Goal: Transaction & Acquisition: Purchase product/service

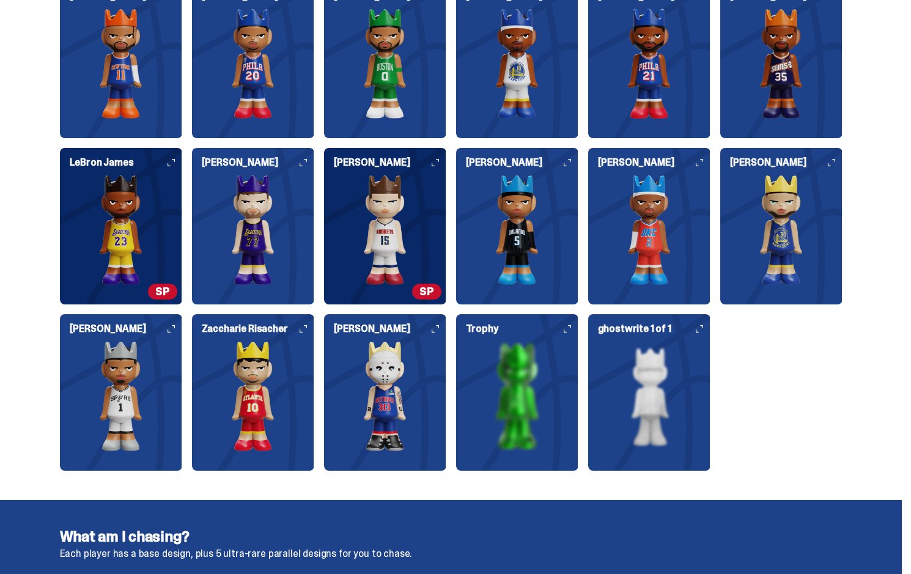
scroll to position [1589, 0]
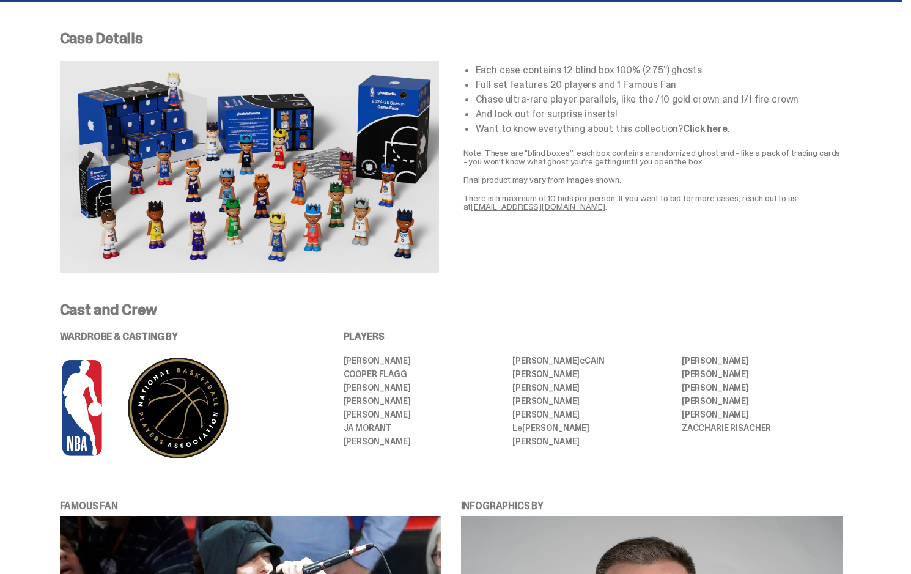
scroll to position [489, 0]
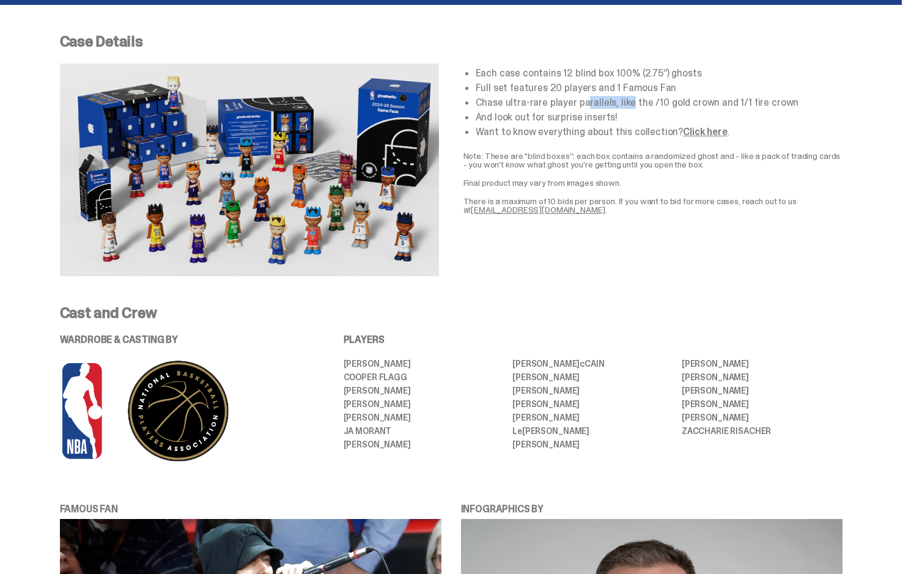
drag, startPoint x: 549, startPoint y: 103, endPoint x: 561, endPoint y: 103, distance: 12.2
click at [561, 103] on li "Chase ultra-rare player parallels, like the /10 gold crown and 1/1 fire crown" at bounding box center [658, 103] width 367 height 10
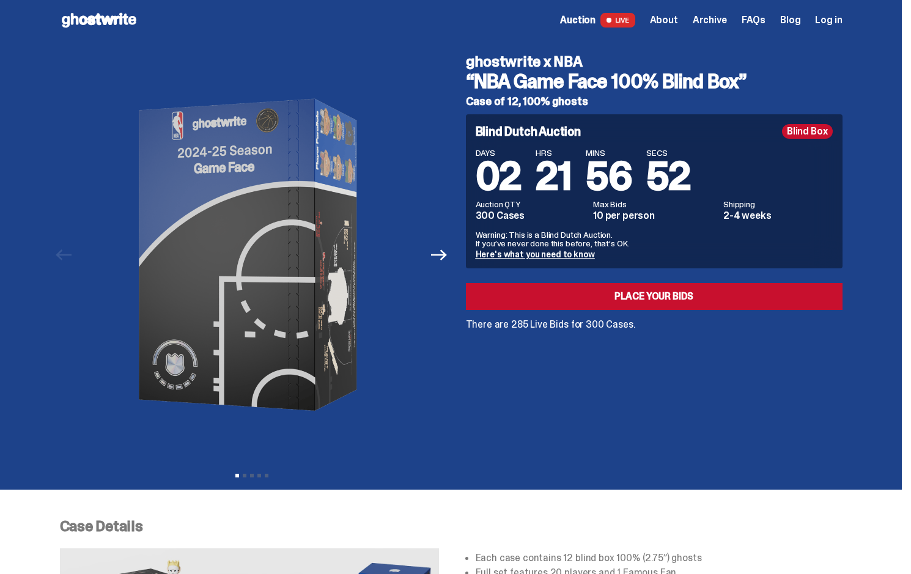
scroll to position [0, 0]
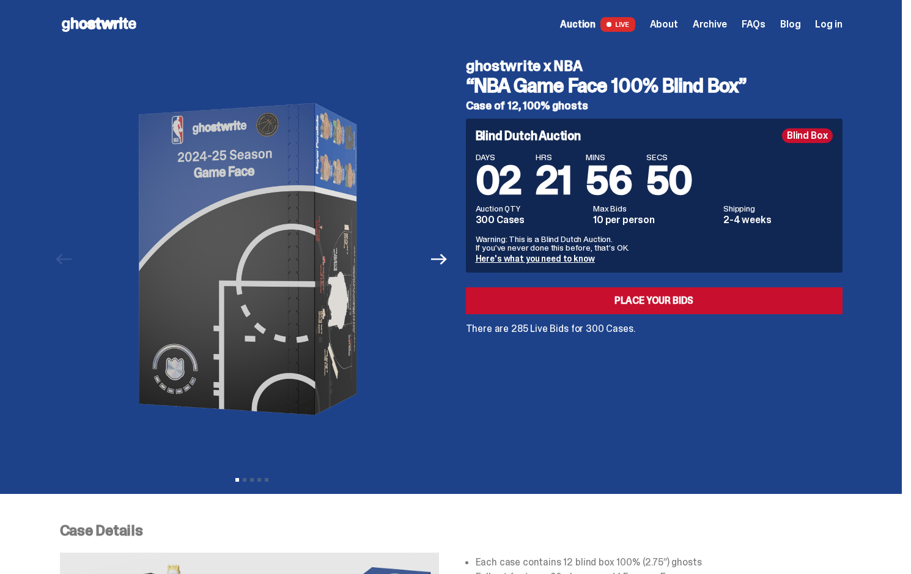
click at [442, 356] on div at bounding box center [252, 259] width 384 height 420
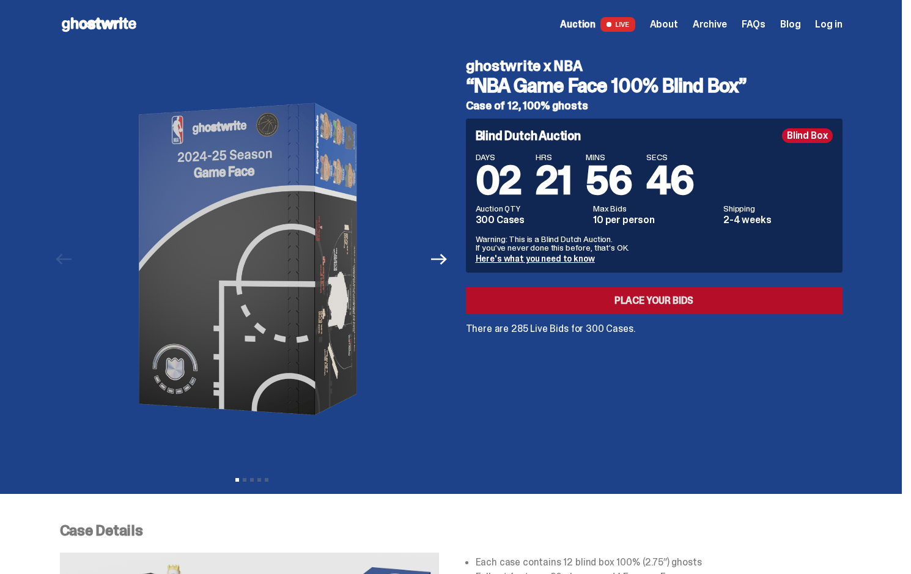
click at [587, 288] on link "Place your Bids" at bounding box center [654, 300] width 376 height 27
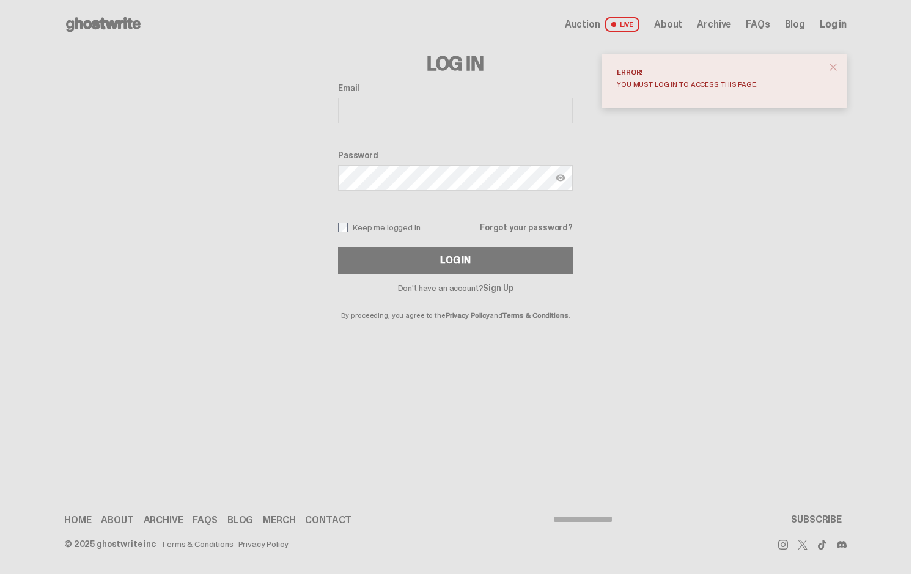
drag, startPoint x: 390, startPoint y: 133, endPoint x: 395, endPoint y: 144, distance: 11.8
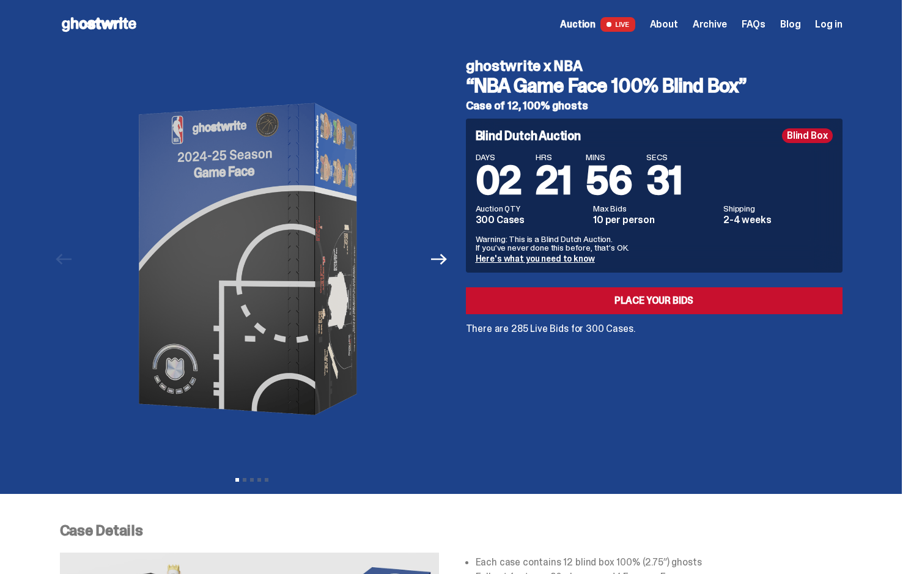
click at [678, 24] on span "About" at bounding box center [664, 25] width 28 height 10
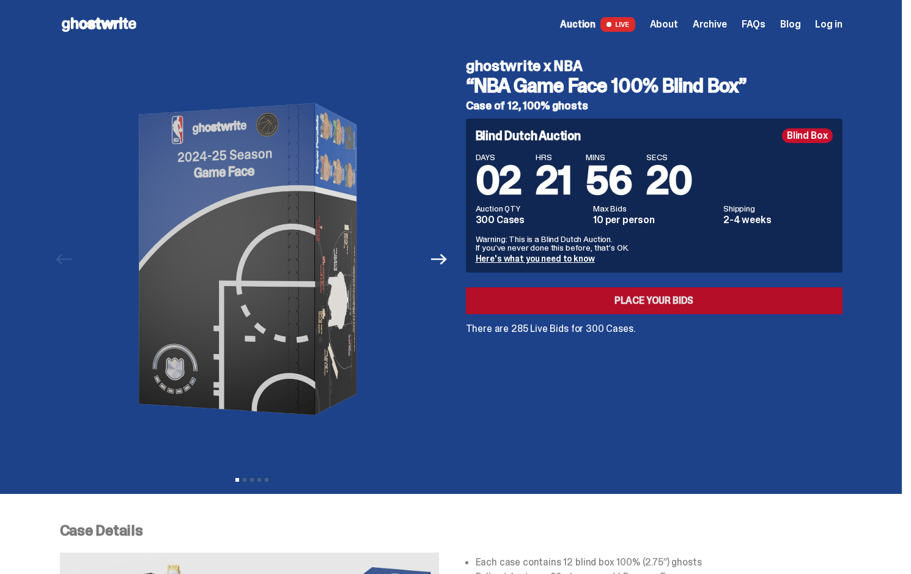
click at [653, 298] on link "Place your Bids" at bounding box center [654, 300] width 376 height 27
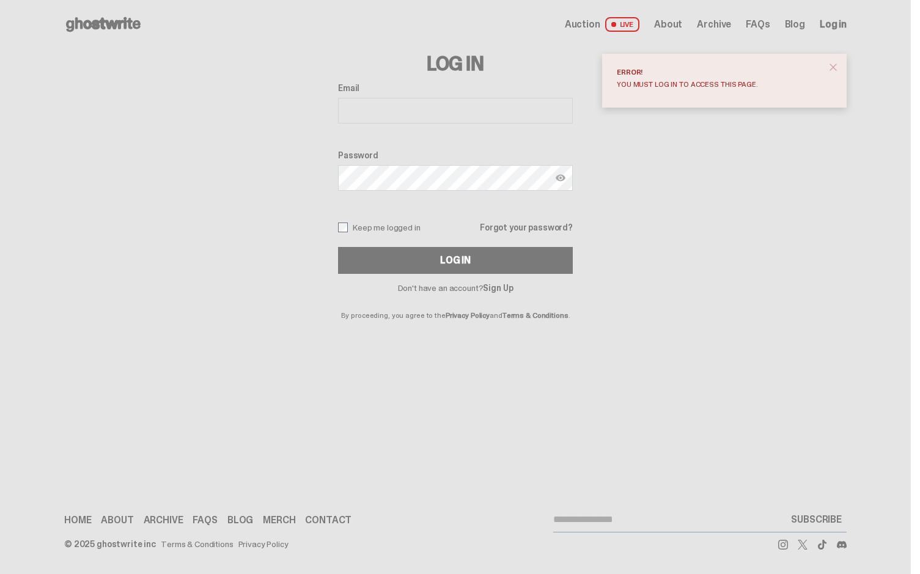
click at [496, 285] on link "Sign Up" at bounding box center [498, 287] width 30 height 11
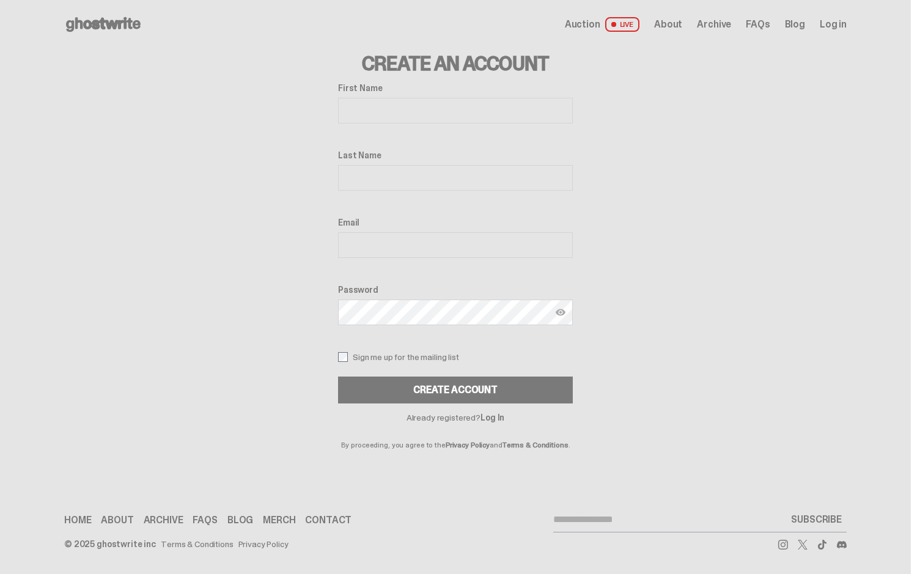
click at [395, 110] on input "First Name" at bounding box center [455, 111] width 235 height 26
type input "*******"
type input "******"
type input "**********"
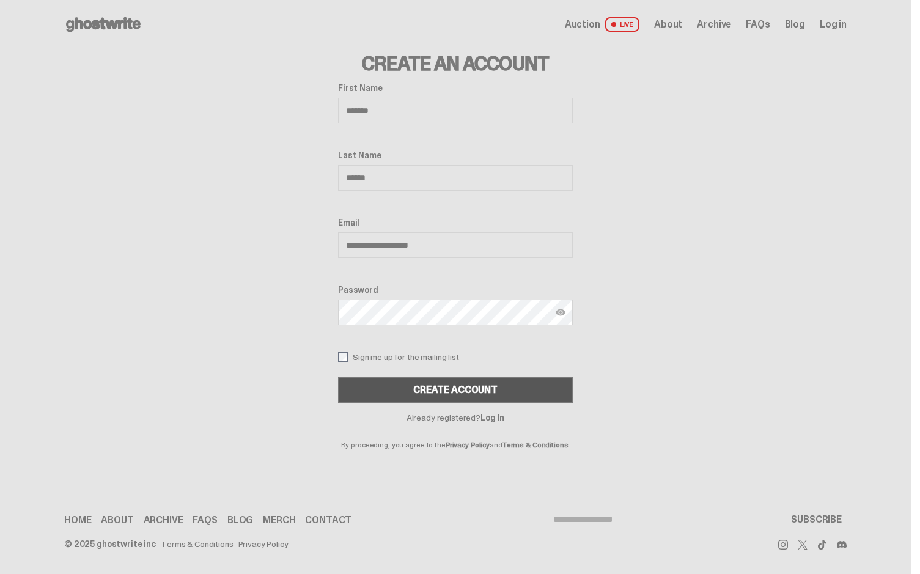
click at [459, 389] on div "Create Account" at bounding box center [455, 390] width 84 height 10
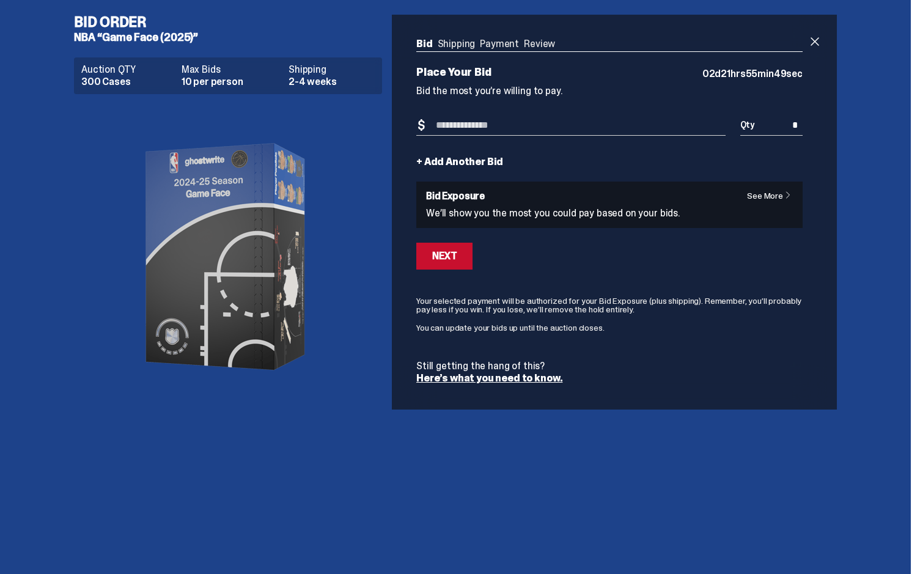
click at [773, 194] on link "See More" at bounding box center [772, 195] width 51 height 9
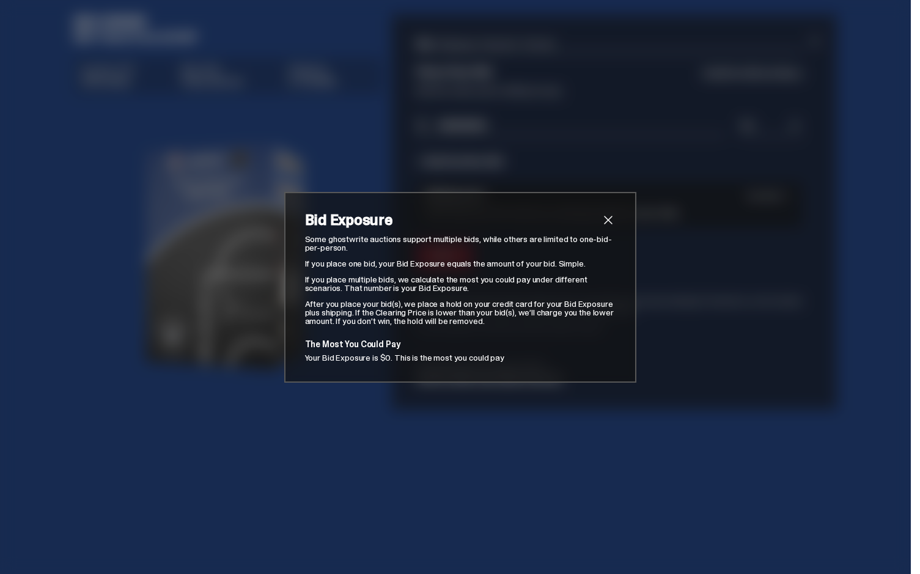
click at [771, 217] on div "Bid Exposure Some ghostwrite auctions support multiple bids, while others are l…" at bounding box center [460, 287] width 920 height 574
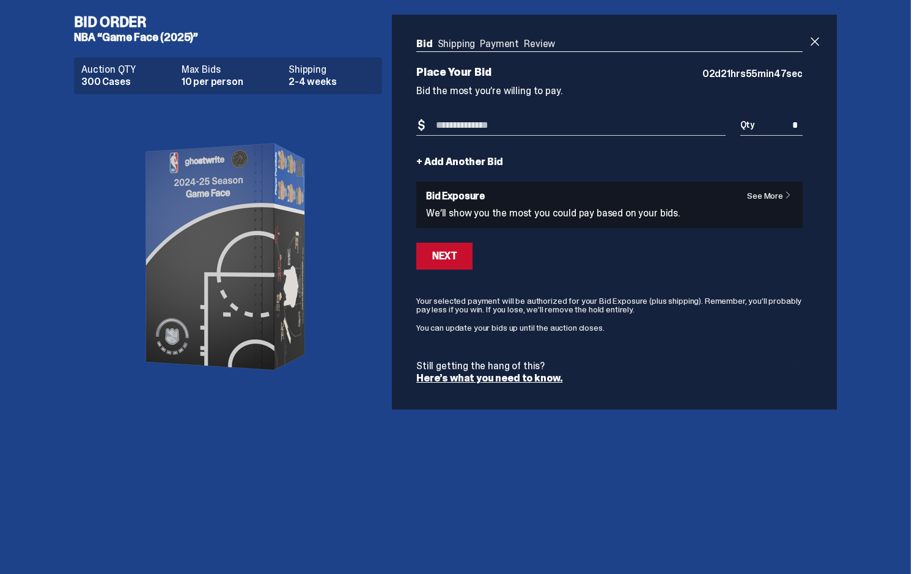
click at [523, 126] on input "Bid Amount" at bounding box center [570, 126] width 309 height 20
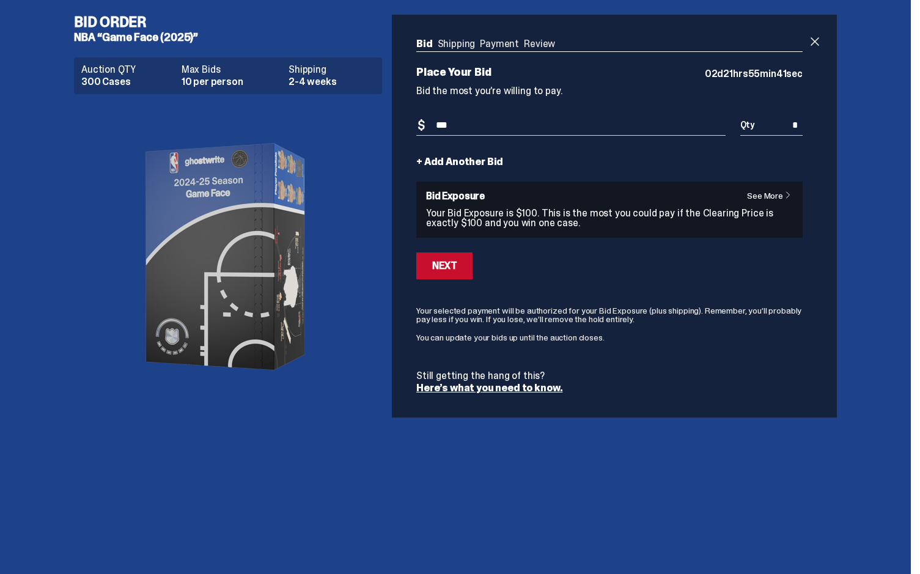
type input "***"
click at [604, 268] on div "Next" at bounding box center [609, 265] width 386 height 27
click at [476, 386] on link "Here’s what you need to know." at bounding box center [489, 387] width 146 height 13
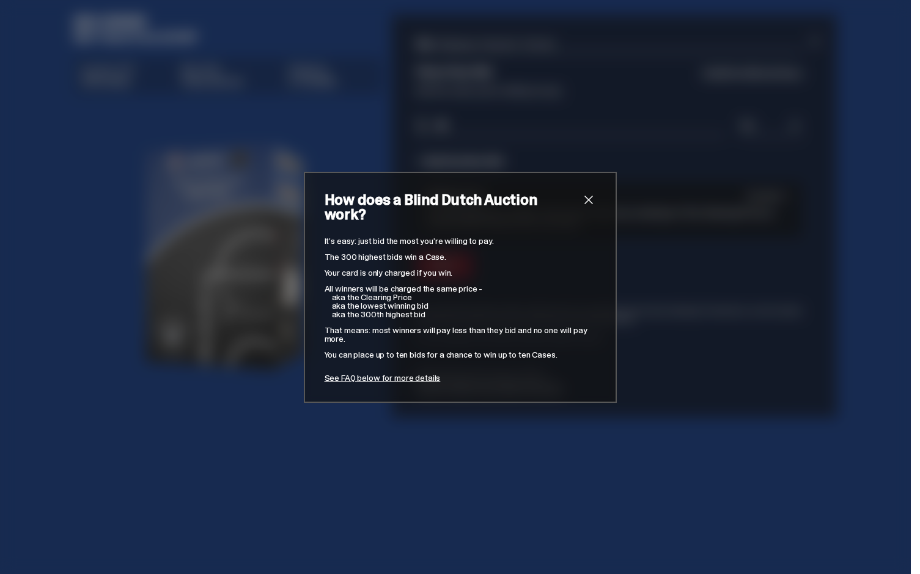
click at [229, 408] on div "How does a Blind Dutch Auction work? It’s easy: just bid the most you’re willin…" at bounding box center [460, 287] width 920 height 574
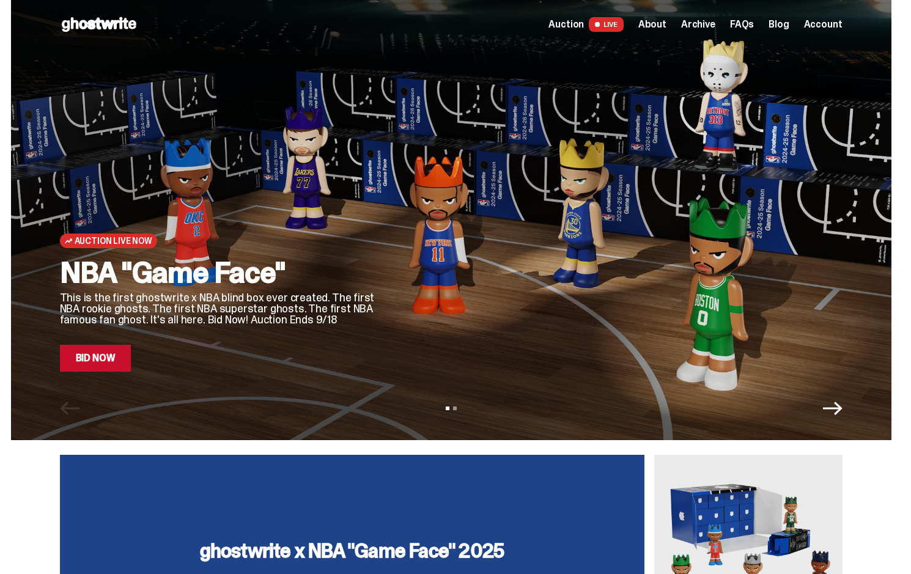
click at [580, 24] on span "Auction" at bounding box center [565, 25] width 35 height 10
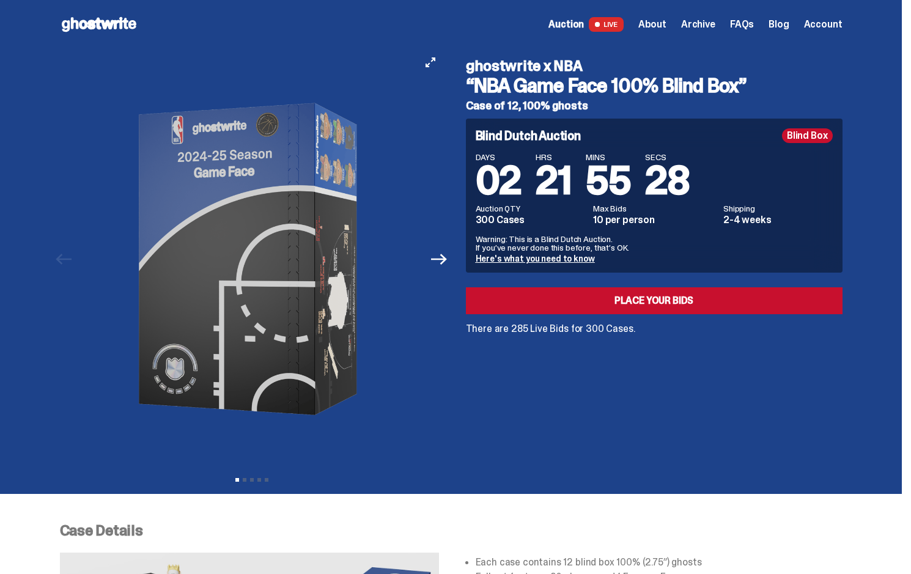
drag, startPoint x: 280, startPoint y: 111, endPoint x: 270, endPoint y: 124, distance: 17.0
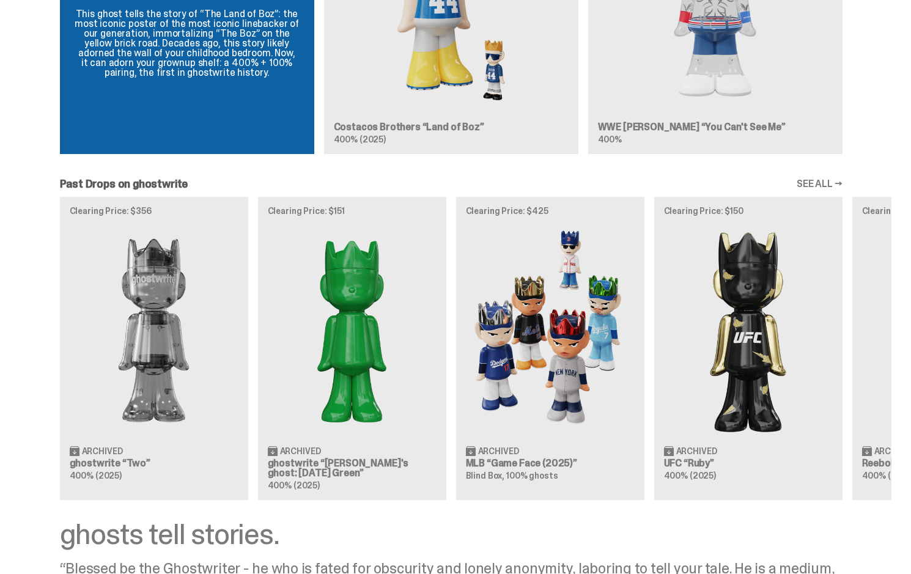
scroll to position [1299, 0]
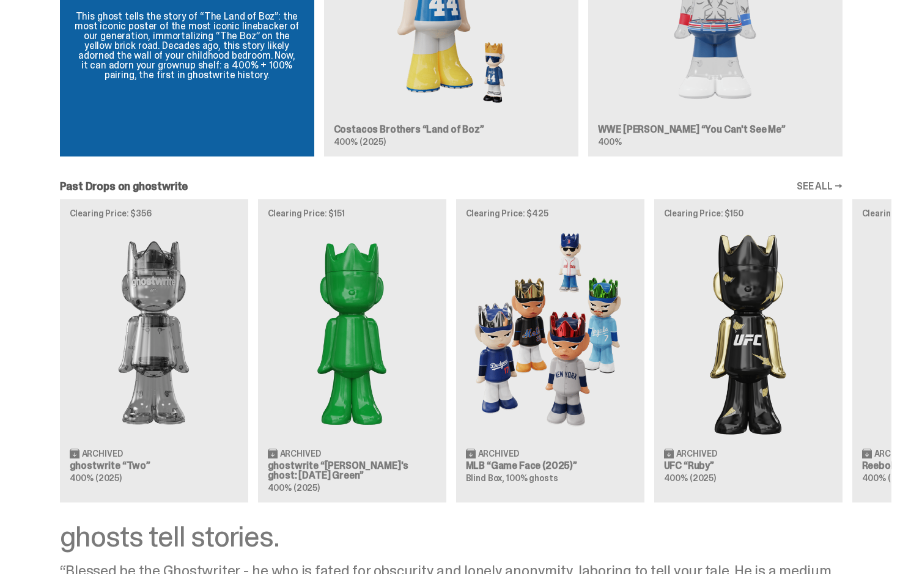
click at [831, 185] on link "SEE ALL →" at bounding box center [819, 187] width 46 height 10
click at [839, 185] on link "SEE ALL →" at bounding box center [819, 187] width 46 height 10
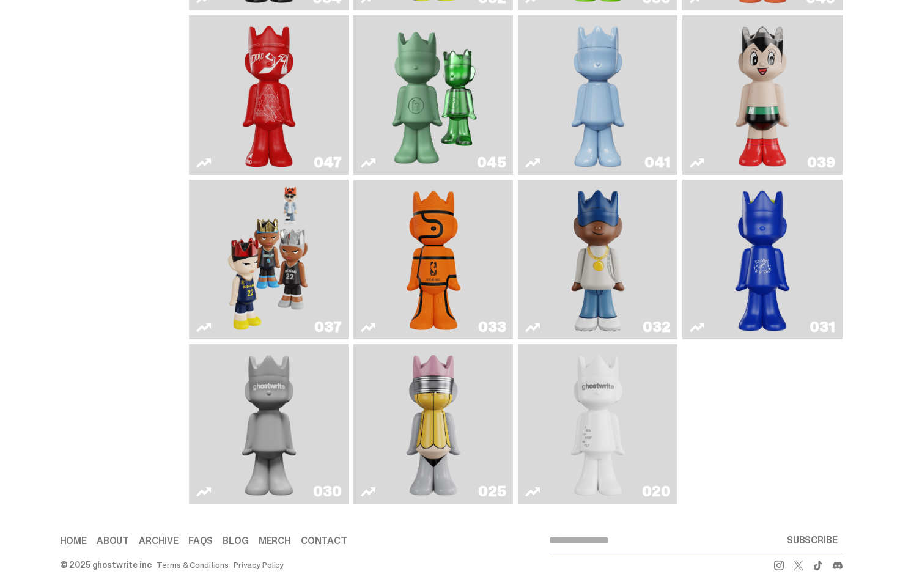
scroll to position [470, 0]
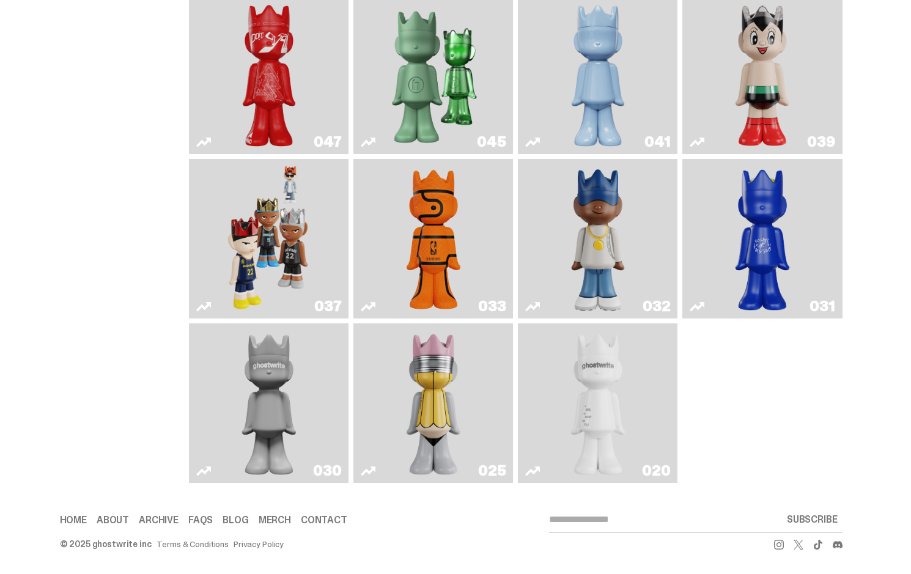
click at [457, 218] on img "Game Ball" at bounding box center [433, 239] width 65 height 150
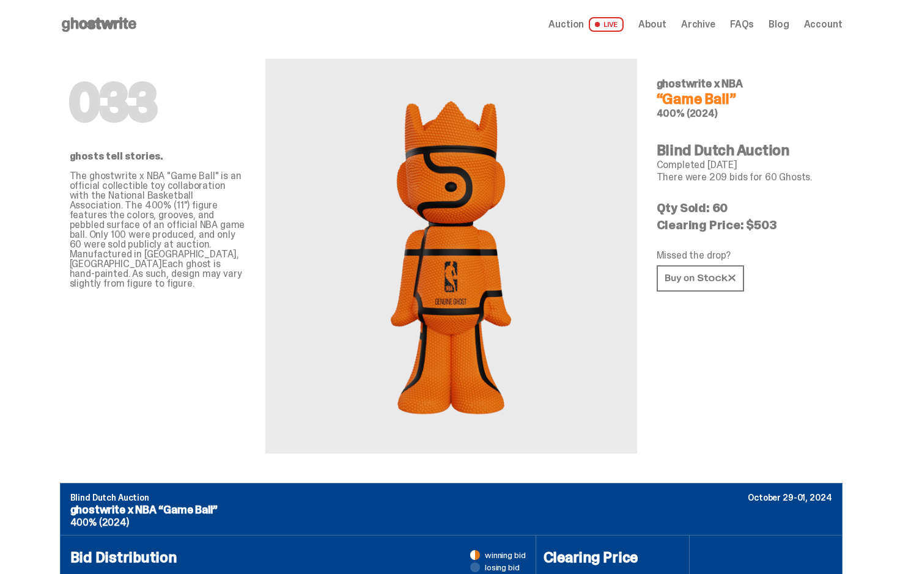
scroll to position [470, 0]
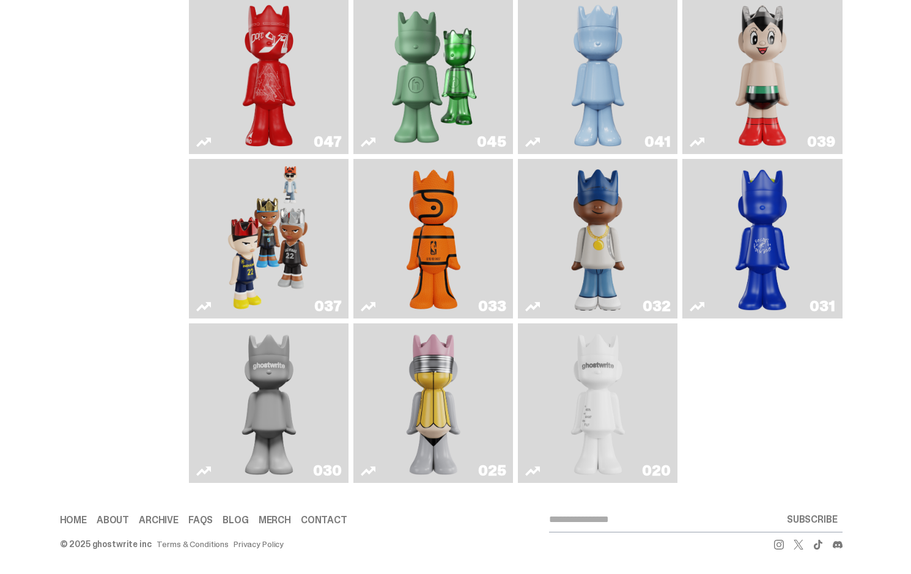
click at [279, 226] on img "Game Face (2024)" at bounding box center [269, 239] width 84 height 150
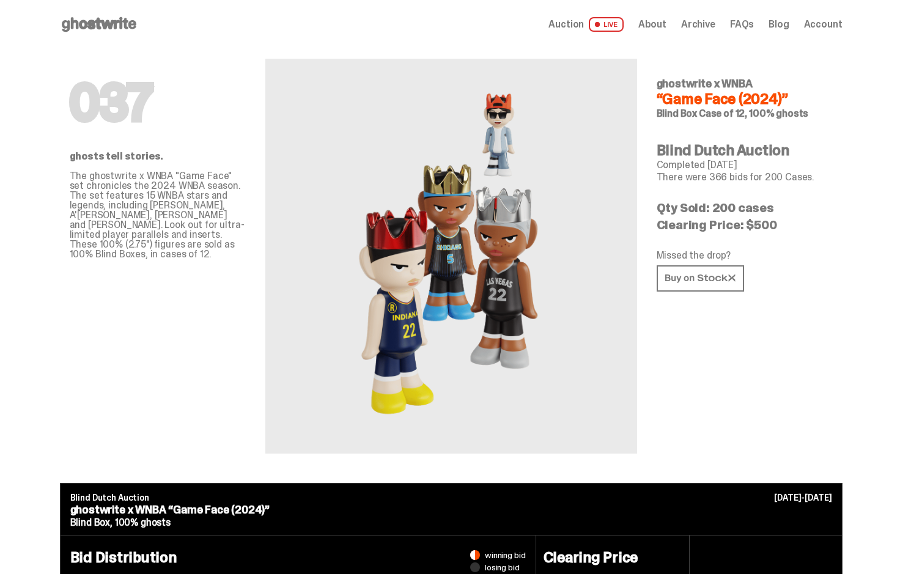
drag, startPoint x: 762, startPoint y: 224, endPoint x: 781, endPoint y: 225, distance: 19.0
click at [781, 225] on p "Clearing Price: $500" at bounding box center [744, 225] width 176 height 12
click at [780, 225] on p "Clearing Price: $500" at bounding box center [744, 225] width 176 height 12
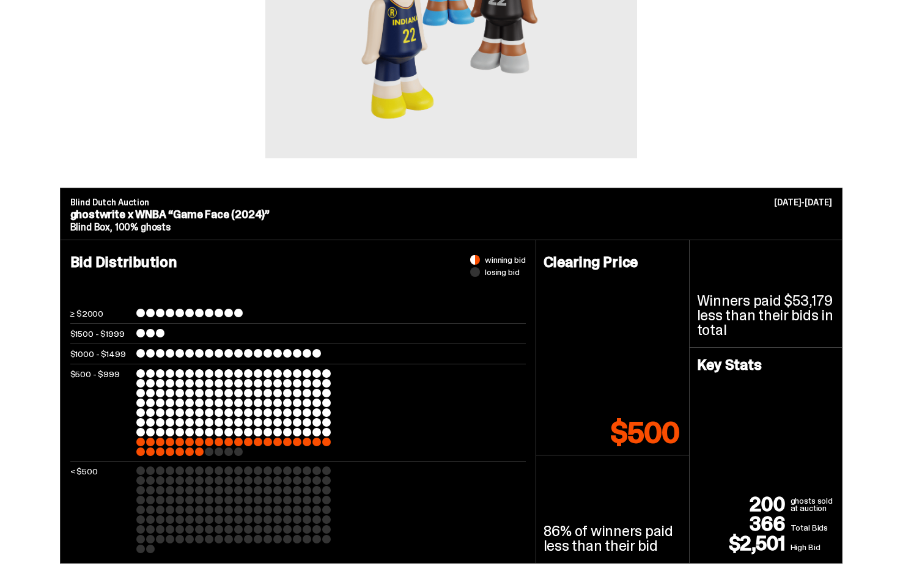
scroll to position [306, 0]
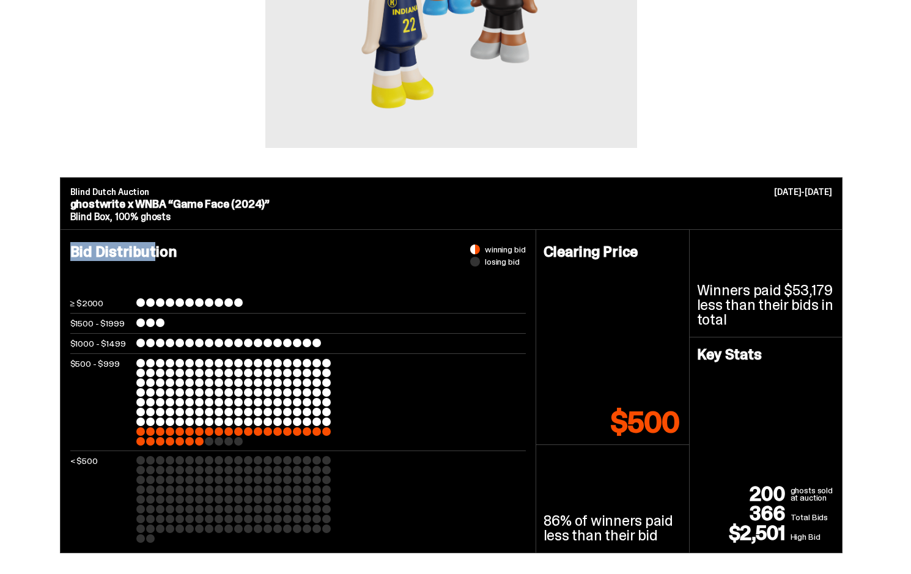
drag, startPoint x: 143, startPoint y: 248, endPoint x: 166, endPoint y: 249, distance: 23.2
click at [159, 249] on h4 "Bid Distribution" at bounding box center [297, 271] width 455 height 54
click at [176, 248] on h4 "Bid Distribution" at bounding box center [297, 271] width 455 height 54
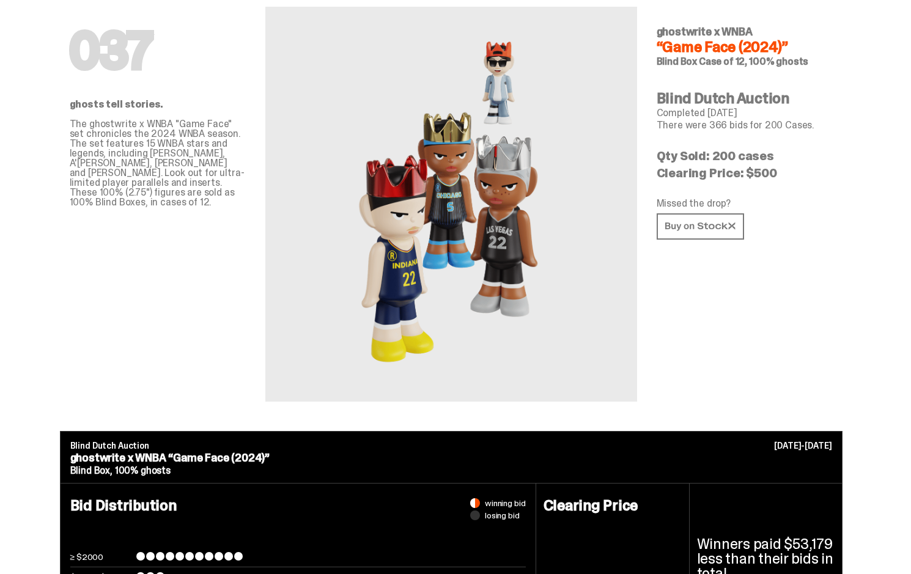
scroll to position [367, 0]
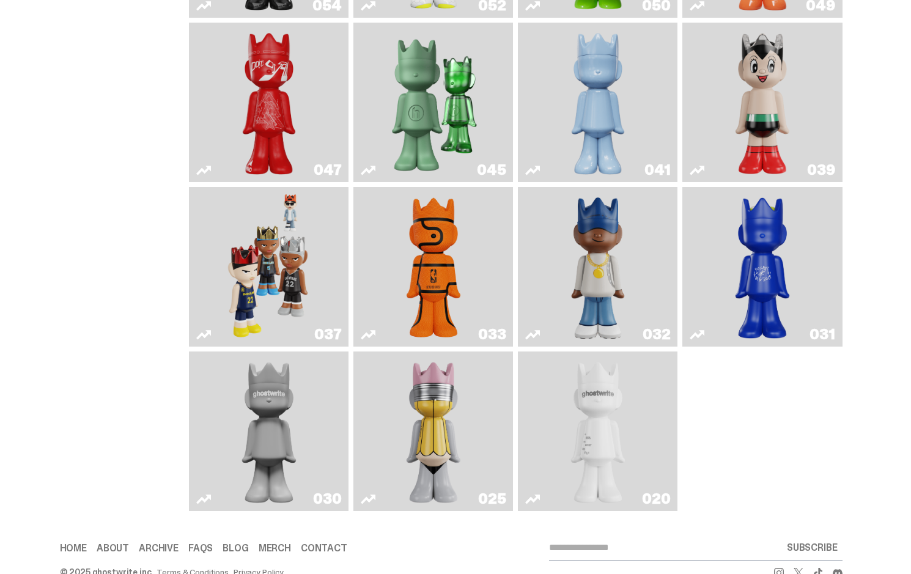
scroll to position [470, 0]
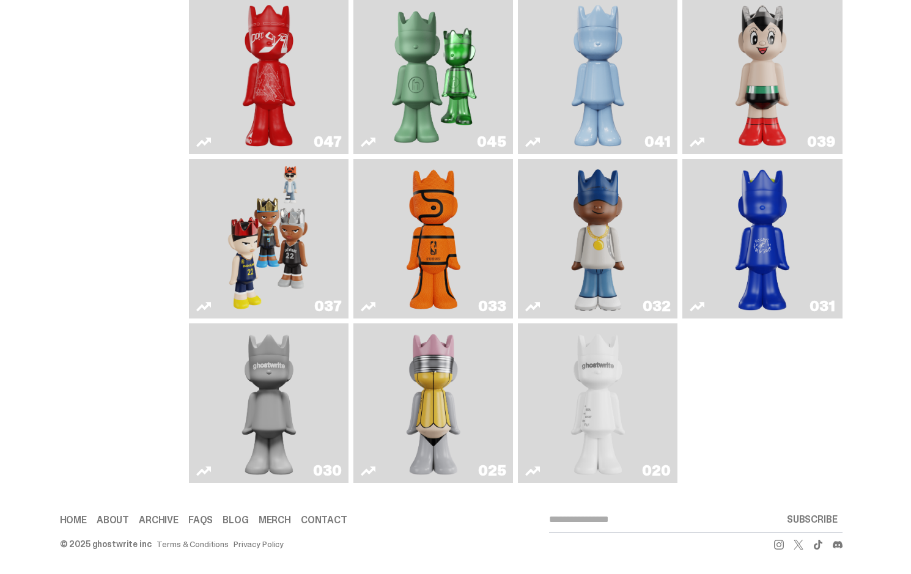
click at [401, 384] on img "No. 2 Pencil" at bounding box center [433, 403] width 84 height 150
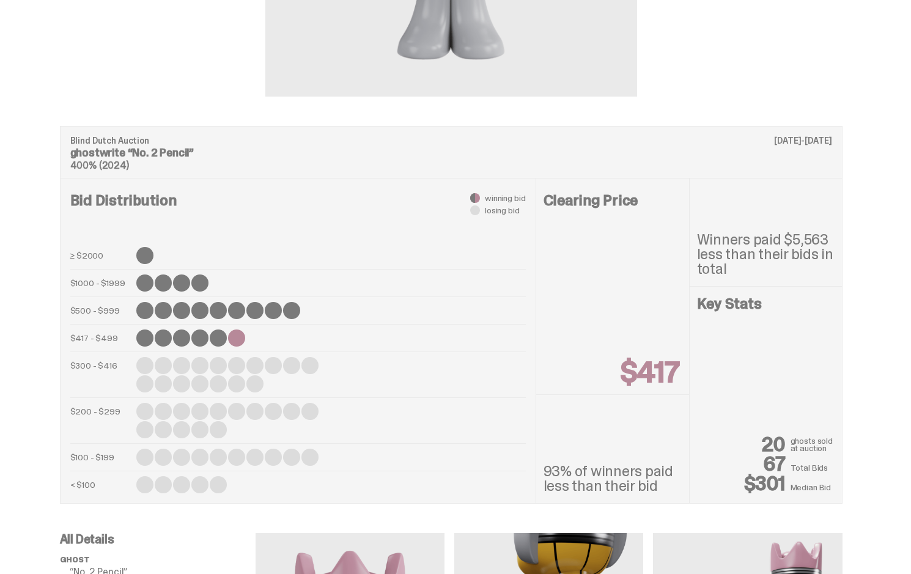
scroll to position [428, 0]
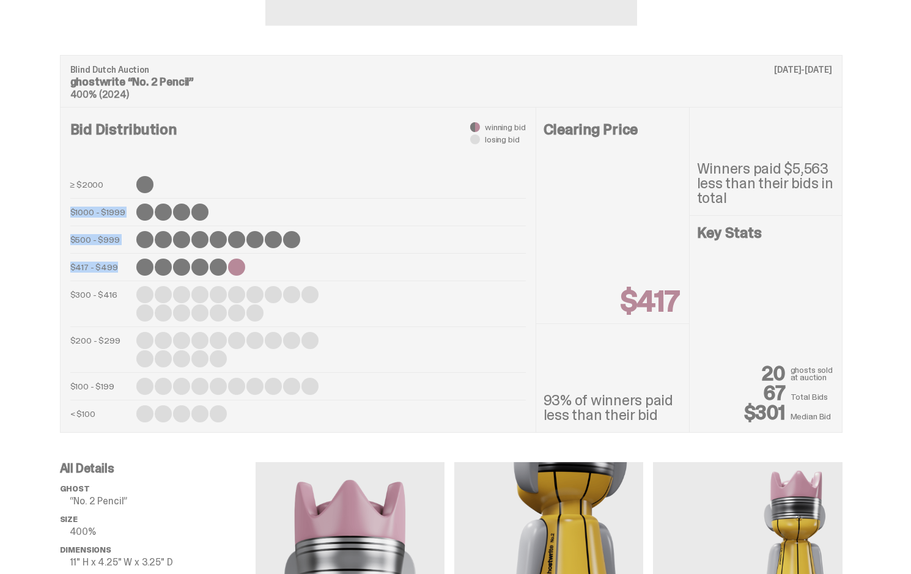
drag, startPoint x: 150, startPoint y: 183, endPoint x: 193, endPoint y: 262, distance: 89.9
click at [191, 262] on div "≥ $2000 $1000 - $1999 $500 - $999 $417 - $499 $300 - $416 $200 - $299 $100 - $1…" at bounding box center [297, 299] width 455 height 246
click at [256, 281] on hr at bounding box center [297, 281] width 455 height 1
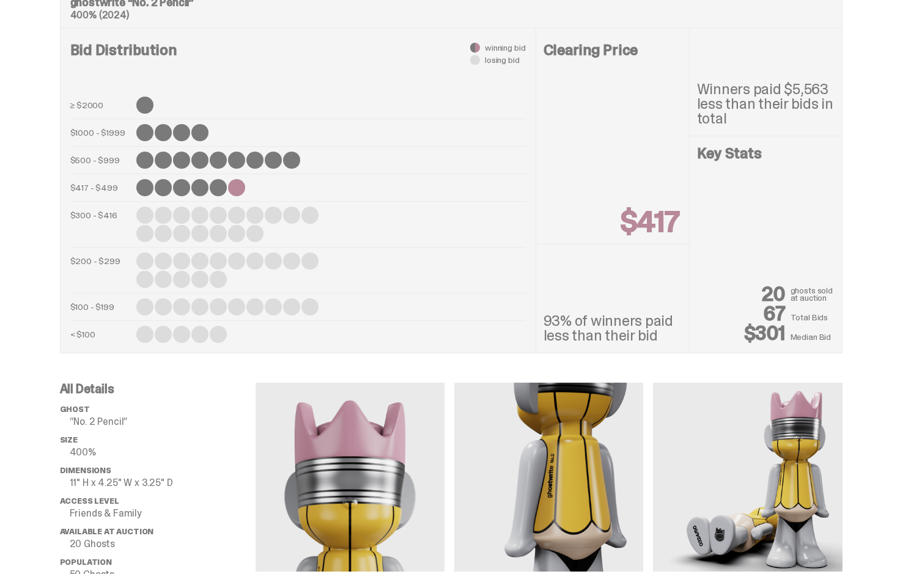
scroll to position [489, 0]
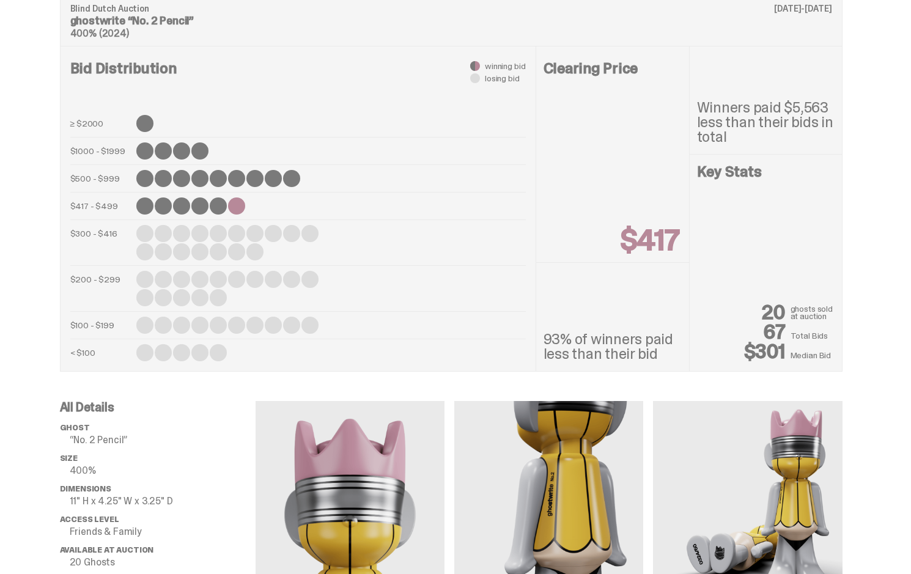
drag, startPoint x: 642, startPoint y: 235, endPoint x: 680, endPoint y: 238, distance: 37.4
click at [678, 238] on p "$417" at bounding box center [649, 240] width 58 height 29
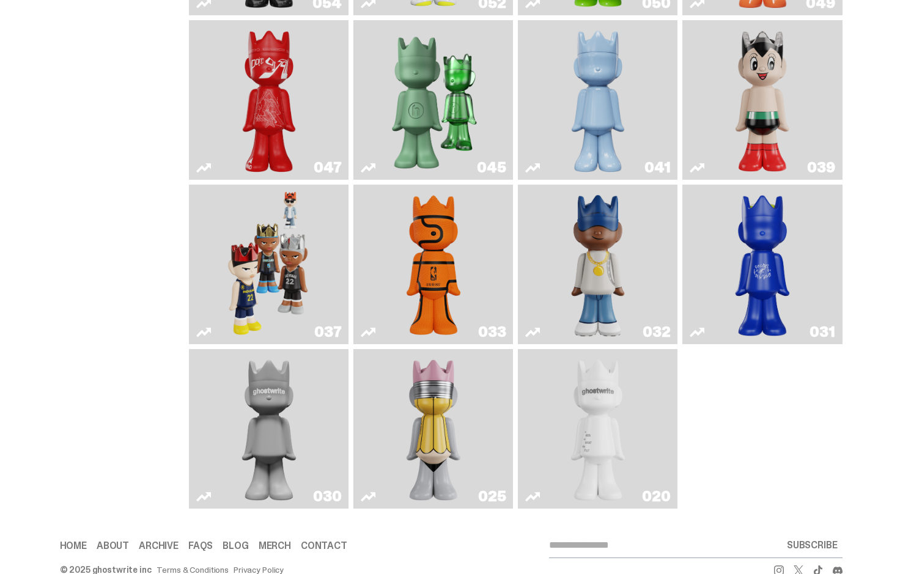
scroll to position [348, 0]
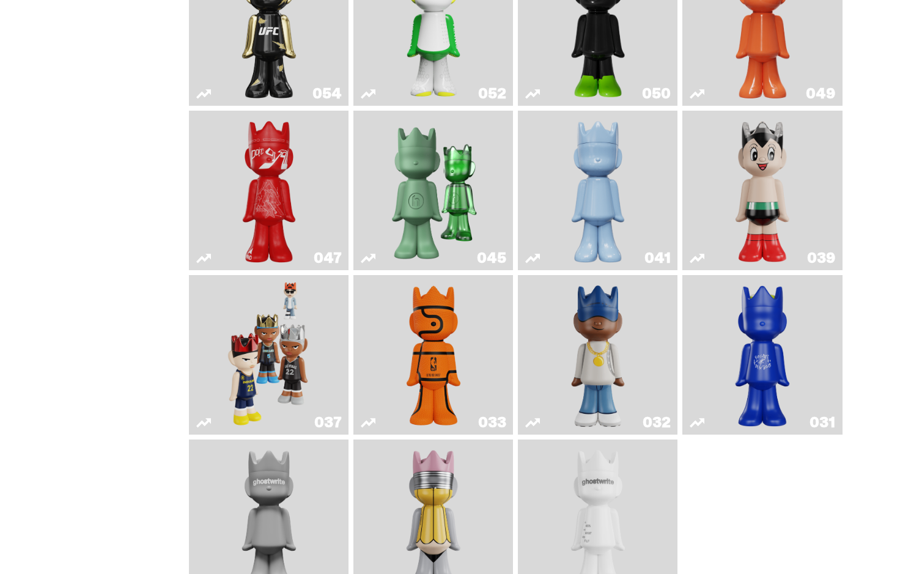
click at [584, 361] on img "Swingman" at bounding box center [598, 355] width 84 height 150
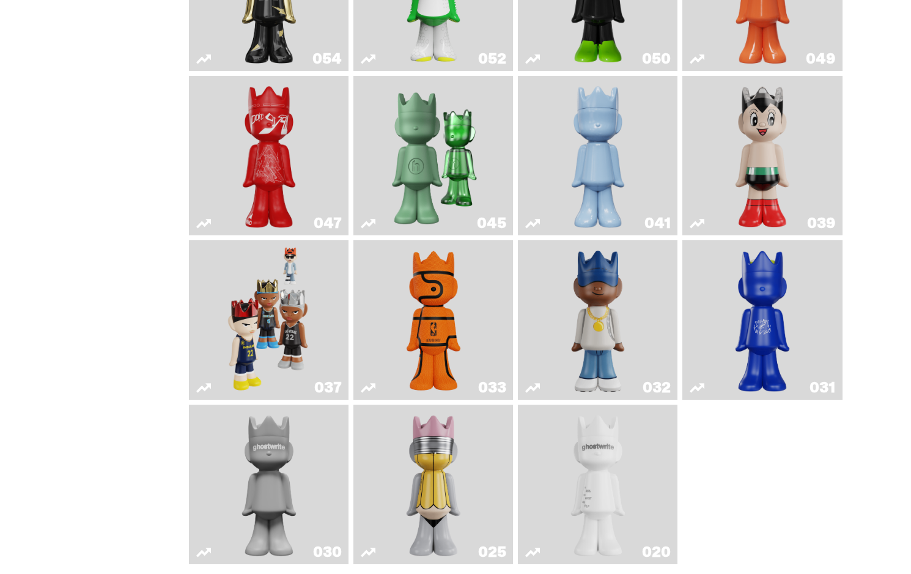
scroll to position [470, 0]
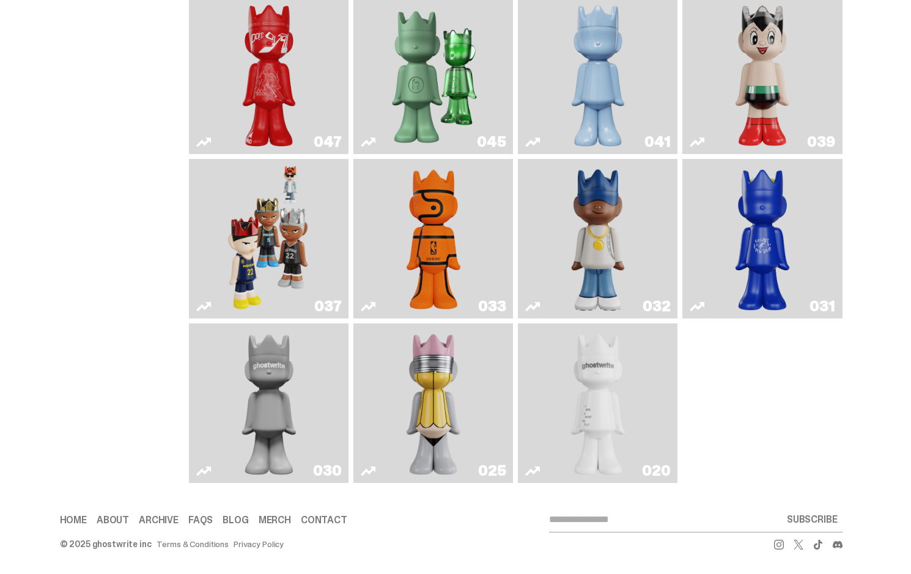
click at [439, 384] on img "No. 2 Pencil" at bounding box center [433, 403] width 84 height 150
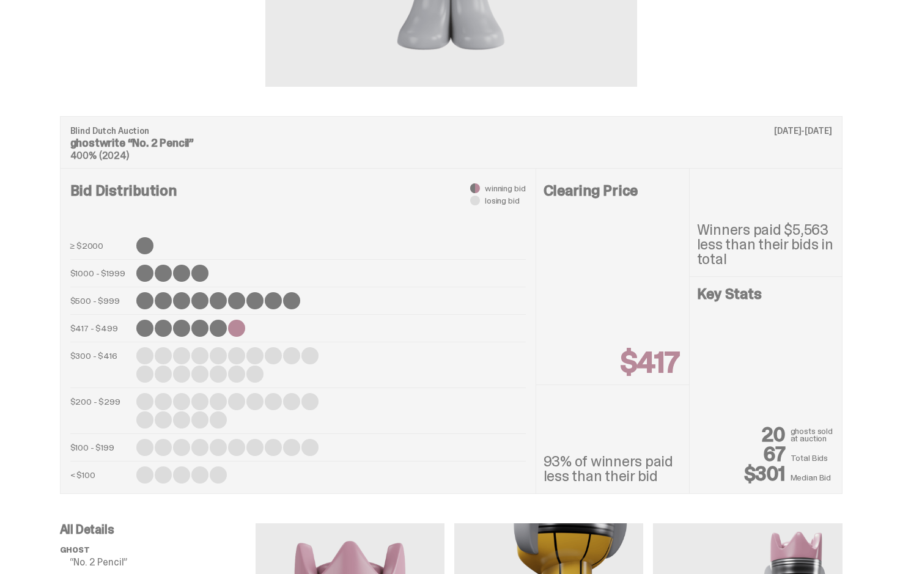
scroll to position [470, 0]
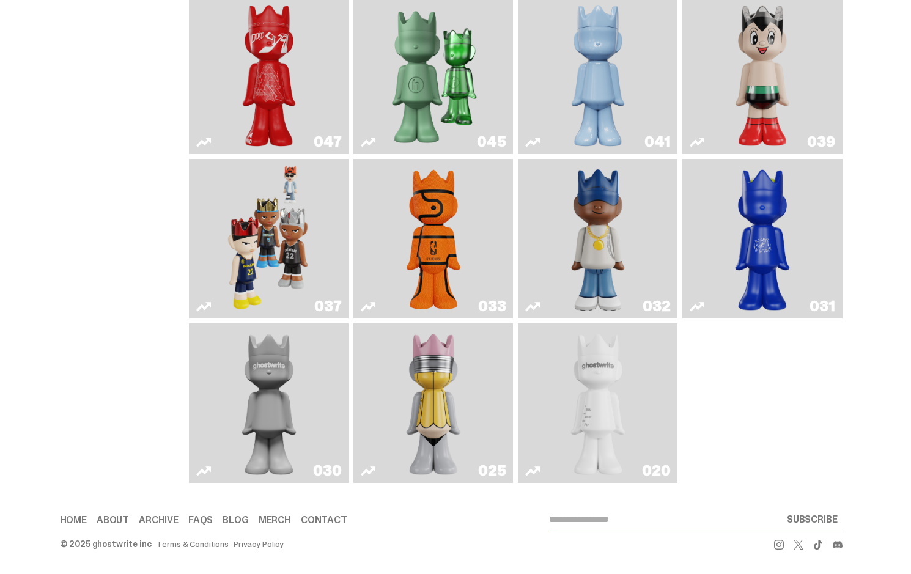
click at [557, 394] on link "020" at bounding box center [597, 403] width 145 height 150
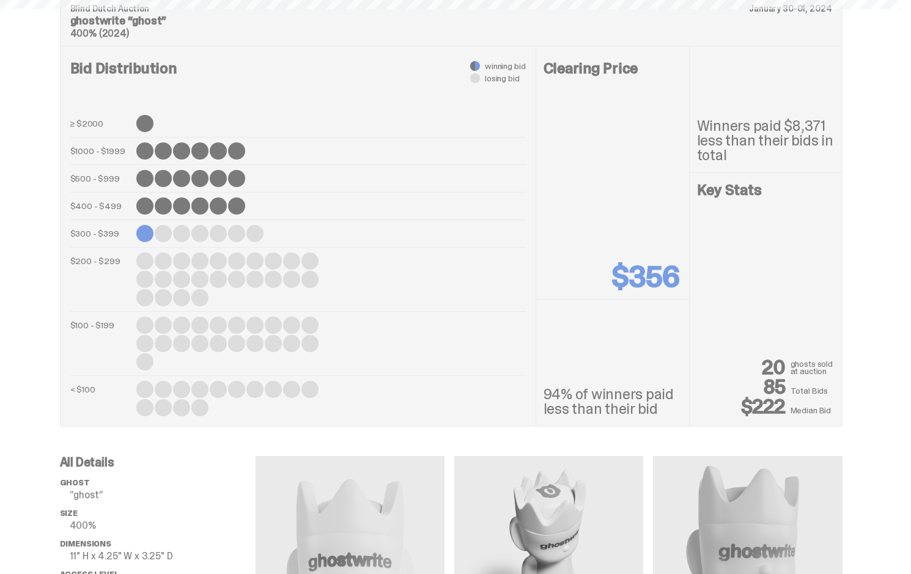
scroll to position [470, 0]
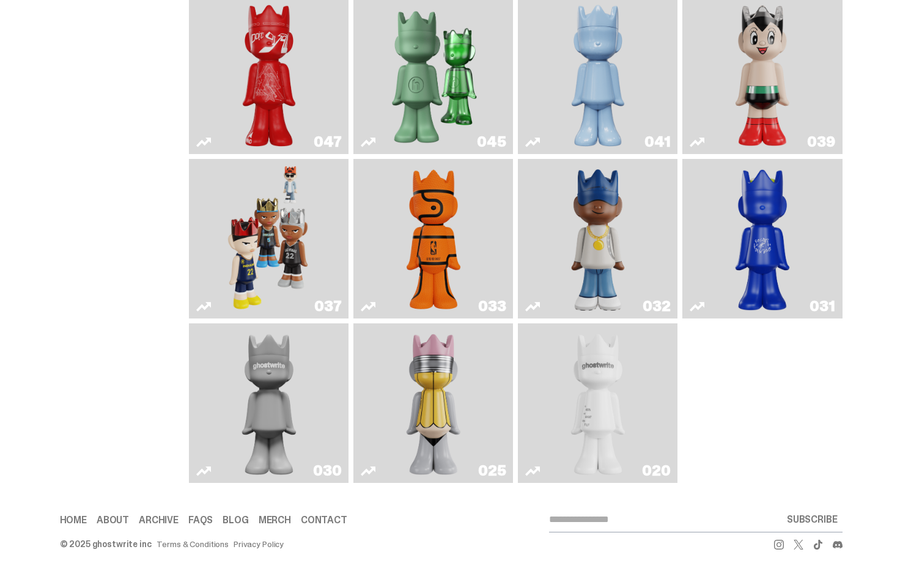
click at [264, 378] on img "One" at bounding box center [269, 403] width 84 height 150
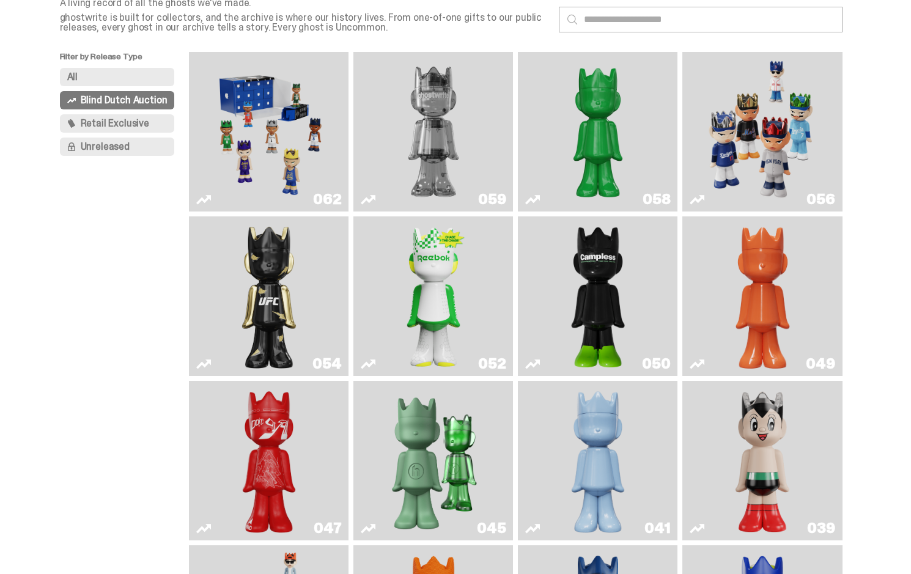
scroll to position [42, 0]
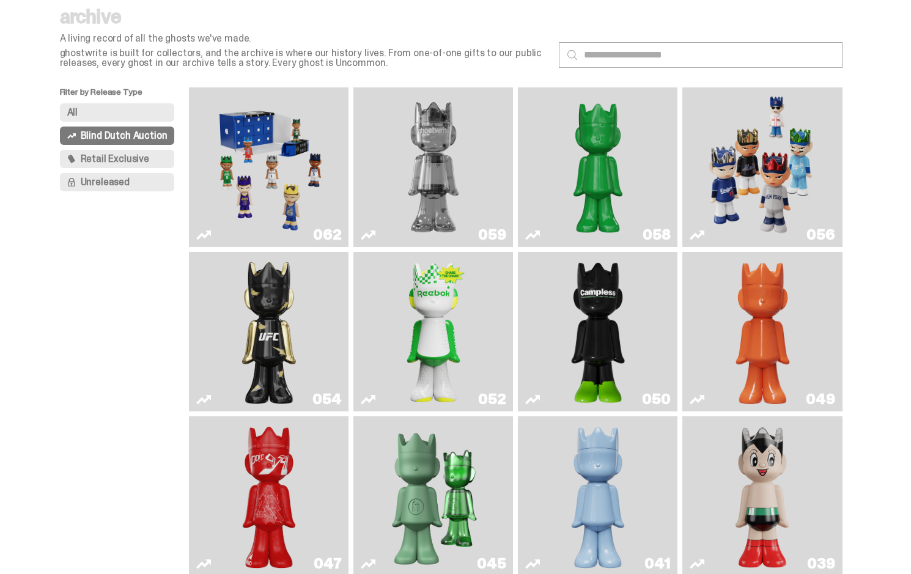
click at [743, 197] on img "Game Face (2025)" at bounding box center [762, 167] width 120 height 150
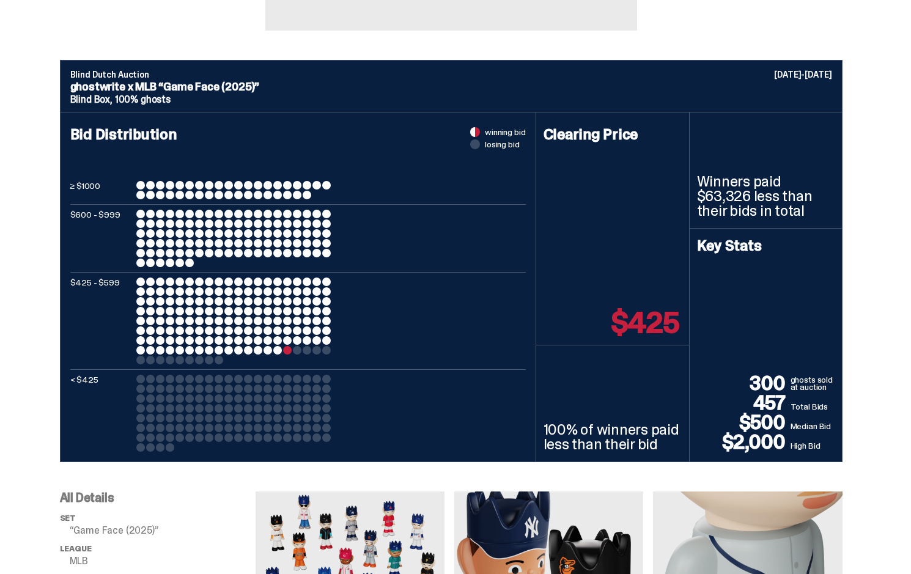
scroll to position [428, 0]
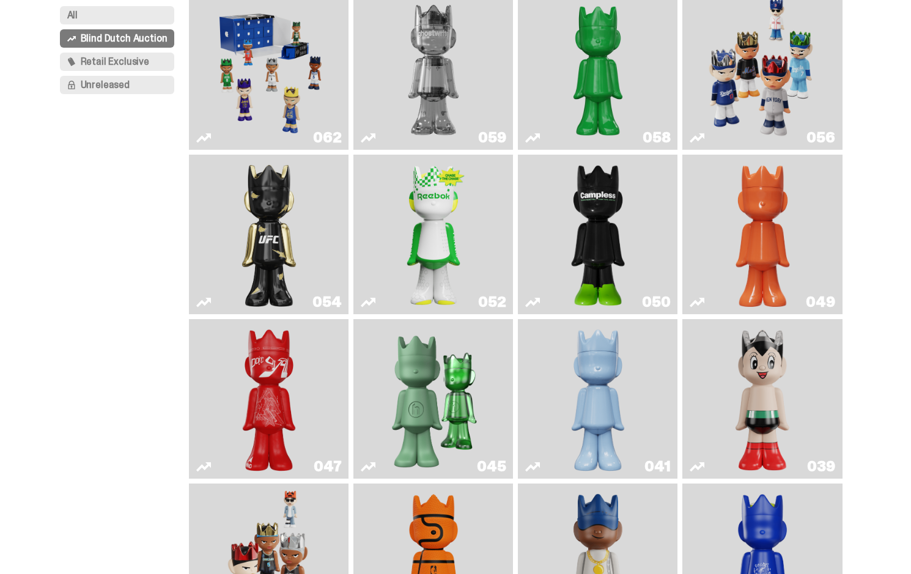
scroll to position [164, 0]
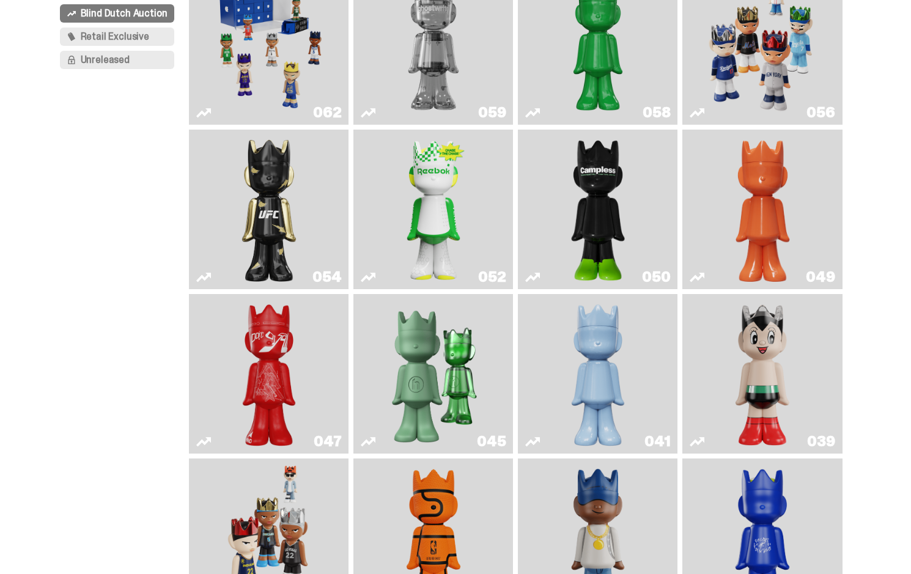
click at [264, 186] on img "Ruby" at bounding box center [269, 209] width 65 height 150
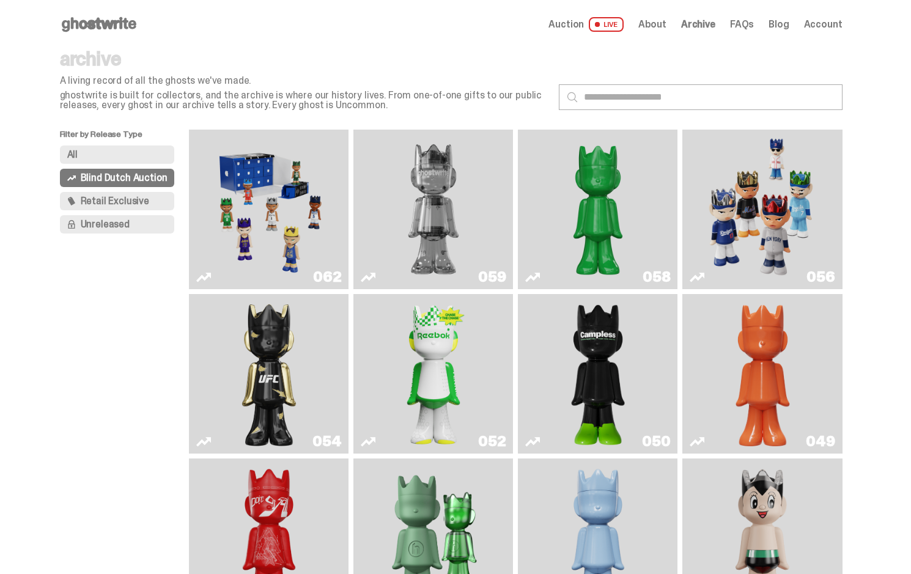
click at [108, 201] on span "Retail Exclusive" at bounding box center [115, 201] width 68 height 10
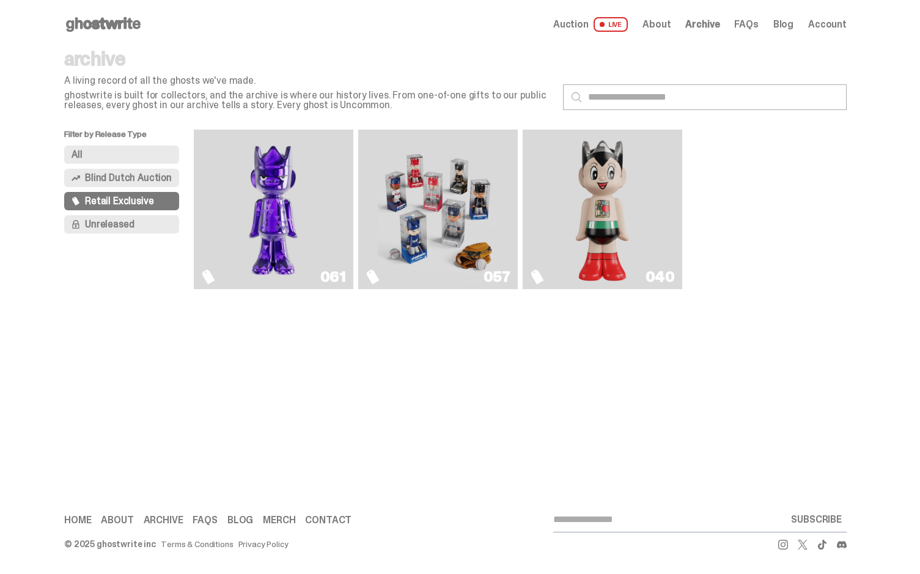
click at [271, 229] on img "Fantasy" at bounding box center [273, 209] width 120 height 150
click at [570, 186] on img "Astro Boy (Heart)" at bounding box center [602, 209] width 65 height 150
click at [110, 224] on span "Unreleased" at bounding box center [109, 224] width 49 height 10
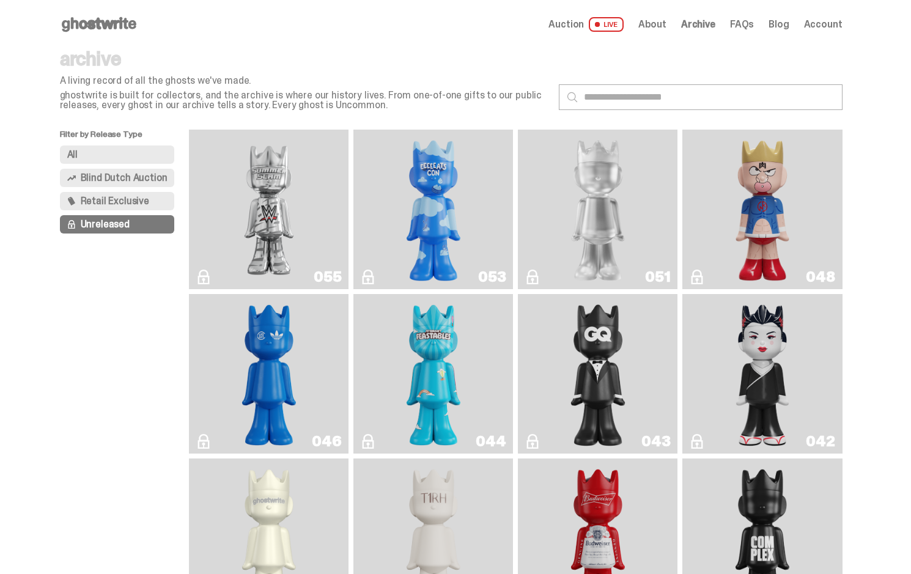
click at [246, 262] on img "I Was There SummerSlam" at bounding box center [269, 209] width 120 height 150
click at [266, 241] on img "I Was There SummerSlam" at bounding box center [269, 209] width 120 height 150
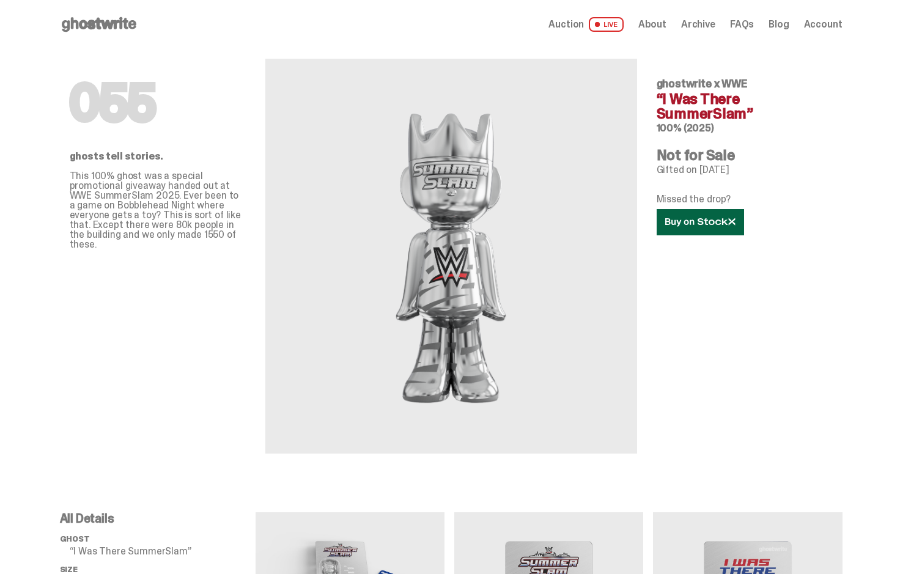
click at [706, 223] on use at bounding box center [700, 222] width 70 height 9
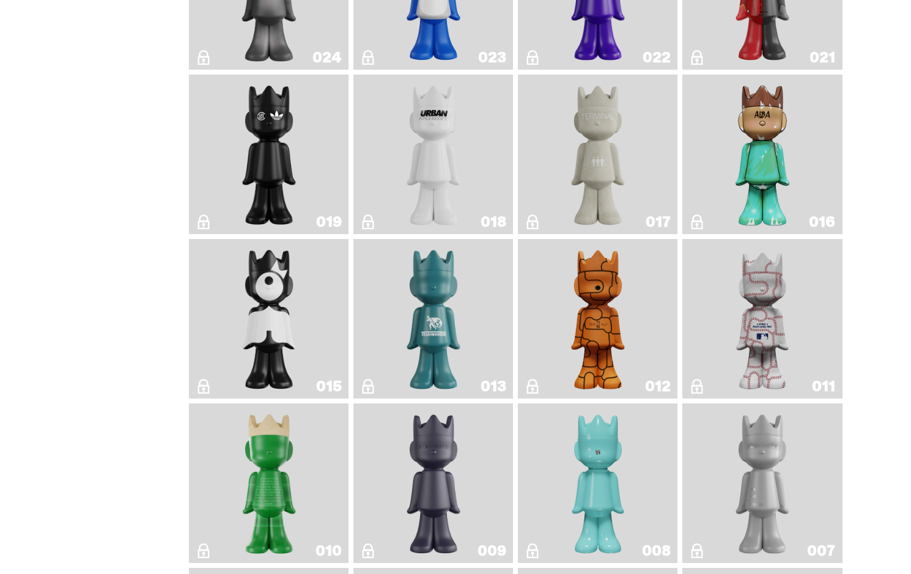
scroll to position [1039, 0]
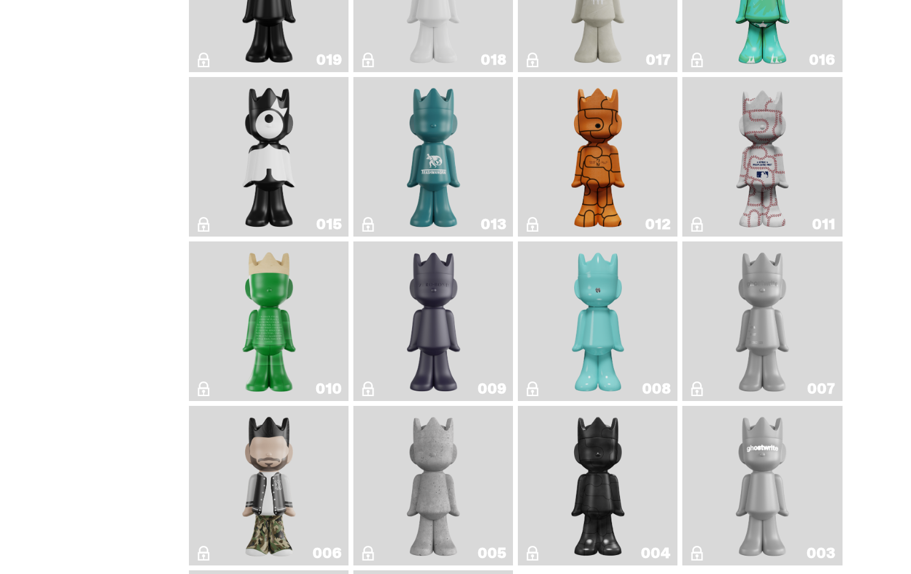
click at [304, 190] on link "015" at bounding box center [268, 157] width 145 height 150
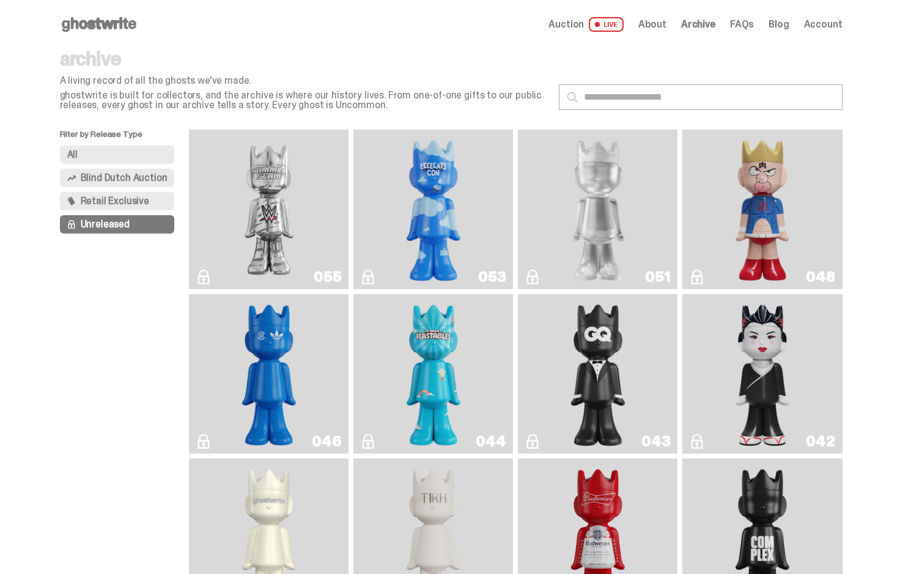
click at [123, 158] on button "All" at bounding box center [117, 154] width 115 height 18
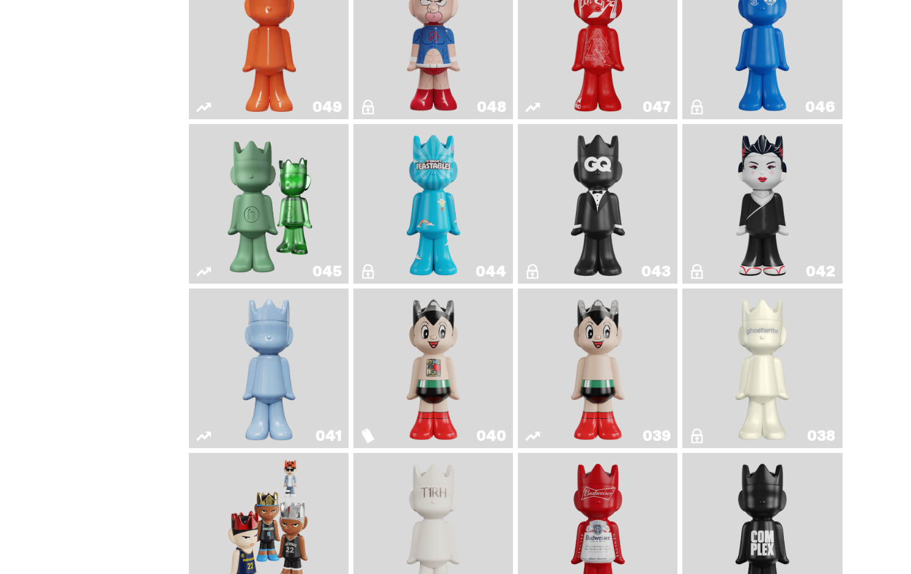
scroll to position [733, 0]
